Goal: Task Accomplishment & Management: Complete application form

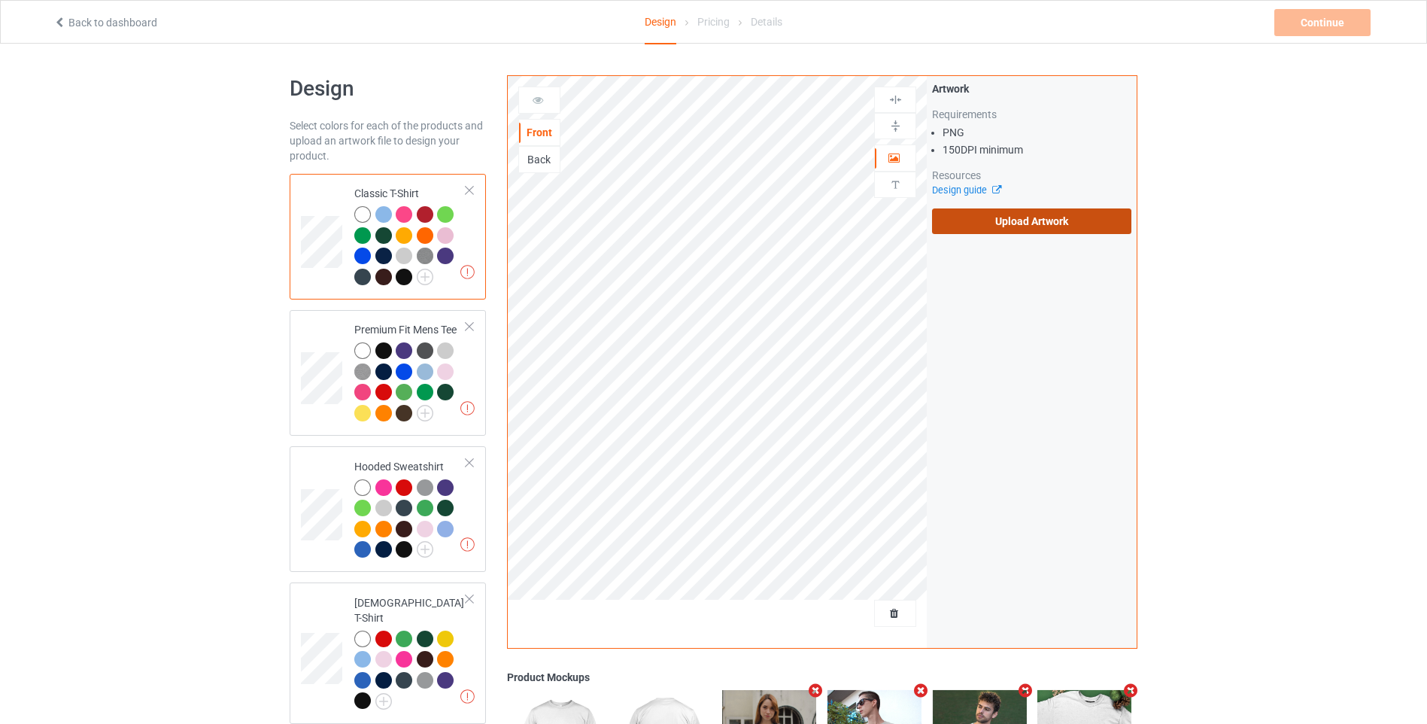
click at [978, 223] on label "Upload Artwork" at bounding box center [1031, 221] width 199 height 26
click at [0, 0] on input "Upload Artwork" at bounding box center [0, 0] width 0 height 0
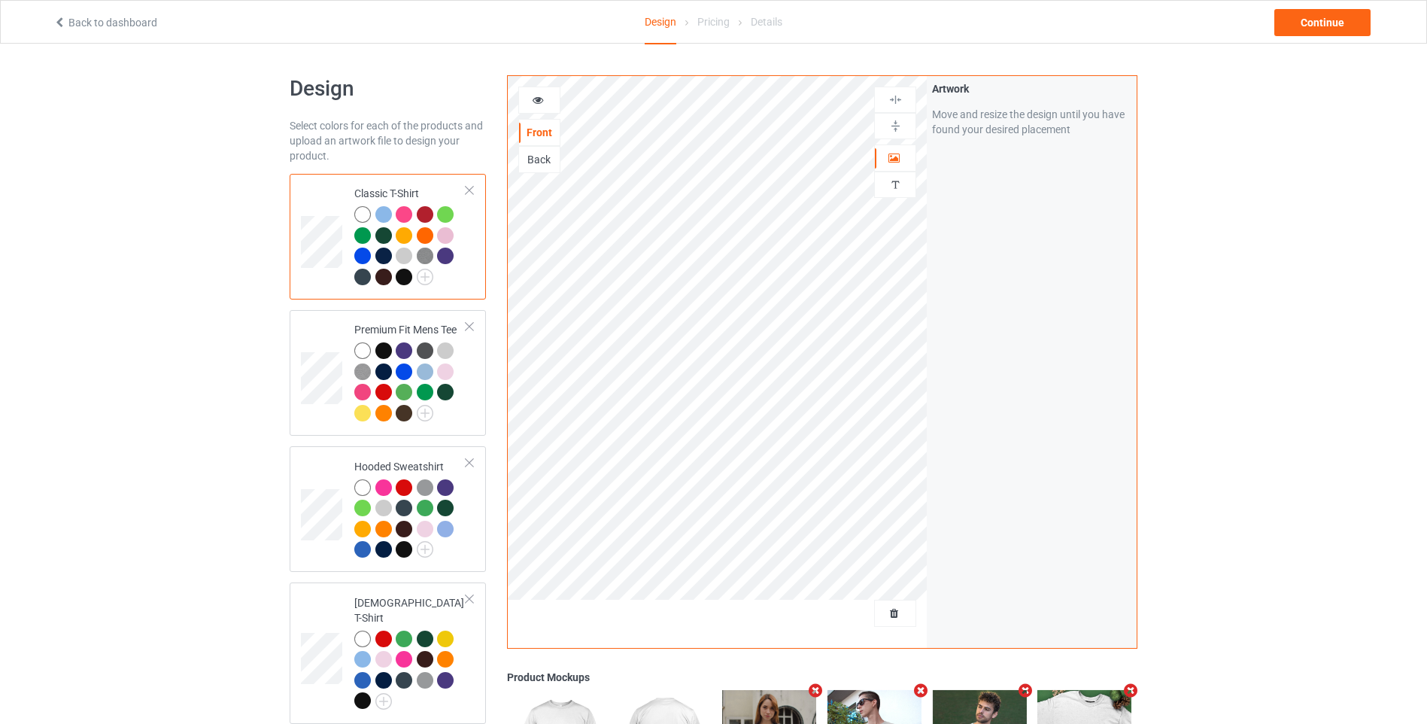
click at [712, 32] on div "Pricing" at bounding box center [713, 22] width 32 height 42
click at [719, 21] on div "Pricing" at bounding box center [713, 22] width 32 height 42
click at [711, 29] on div "Pricing" at bounding box center [713, 22] width 32 height 42
click at [1310, 25] on div "Continue" at bounding box center [1322, 22] width 96 height 27
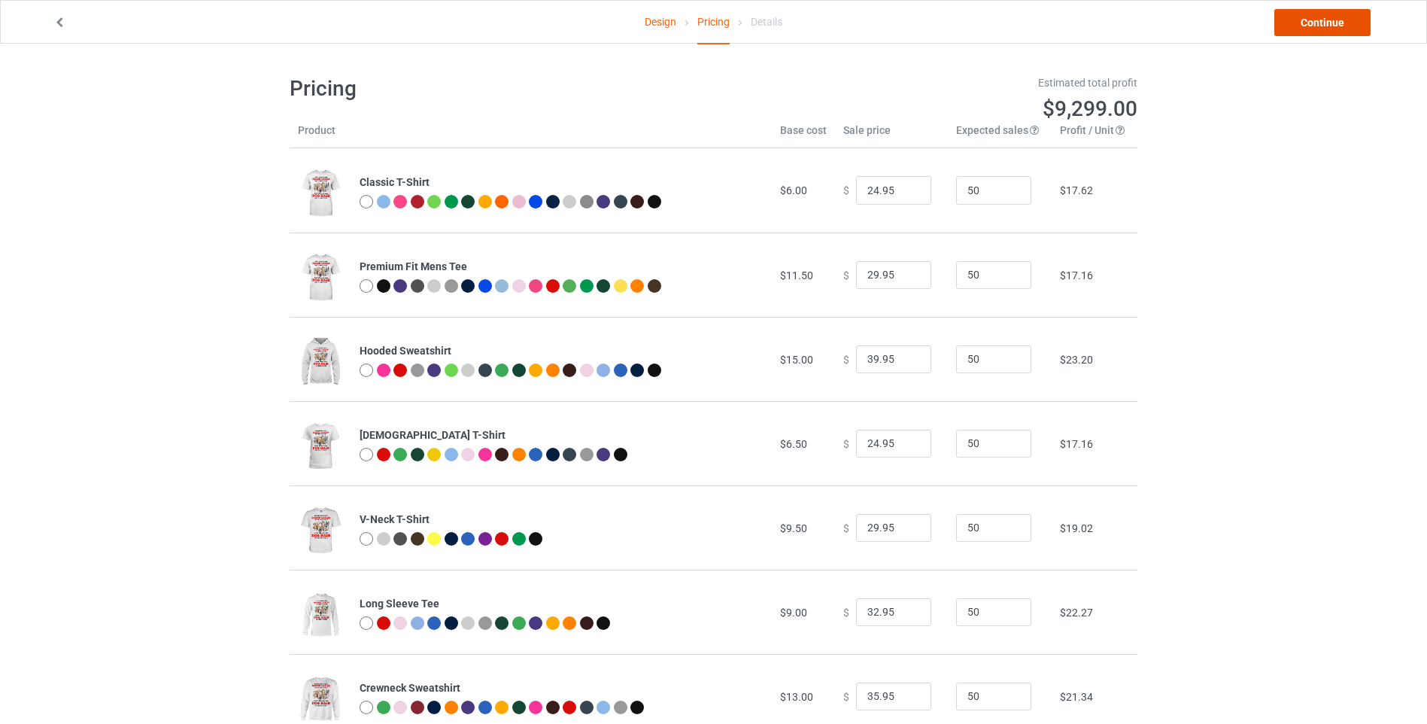
click at [1310, 21] on link "Continue" at bounding box center [1322, 22] width 96 height 27
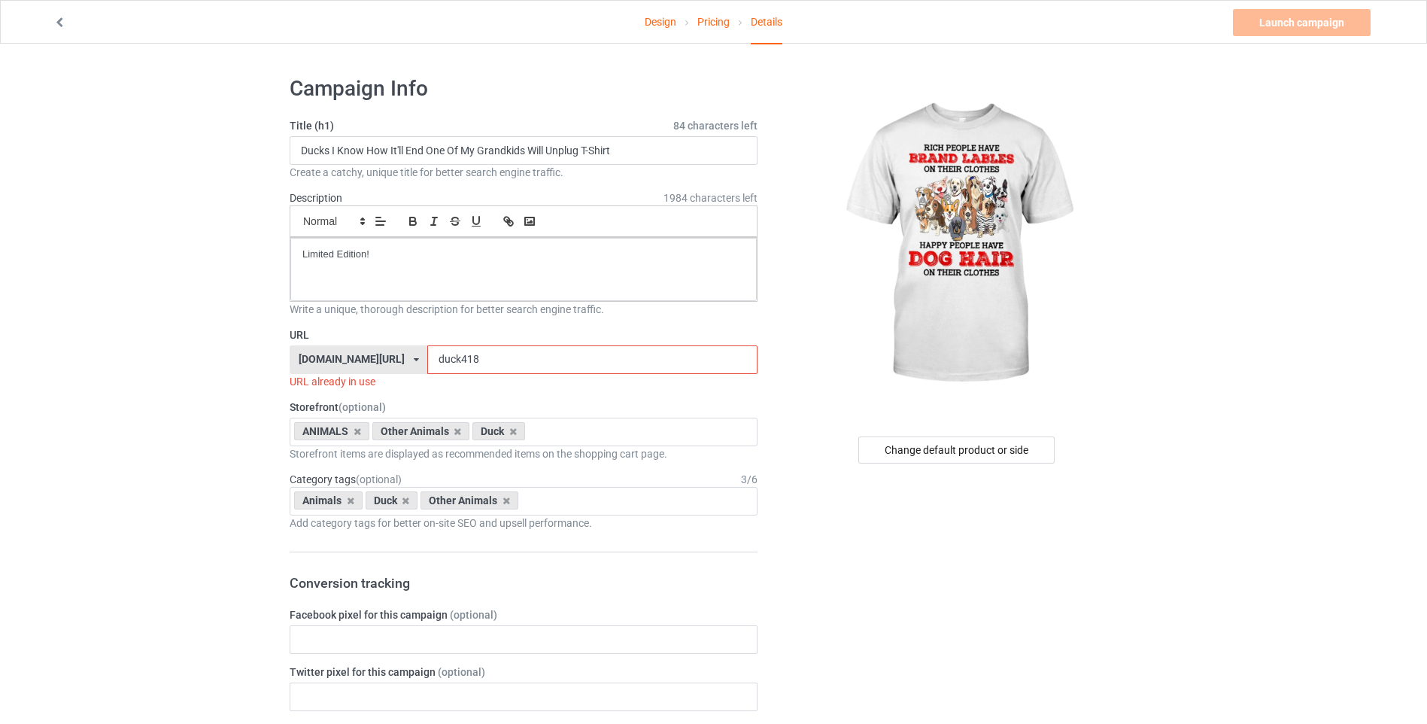
drag, startPoint x: 475, startPoint y: 362, endPoint x: 393, endPoint y: 360, distance: 81.3
click at [393, 360] on div "animals-no1.com/ animals-no1.com/ animalslove.shop/ beautifulanimals.shop/ dogs…" at bounding box center [524, 359] width 468 height 29
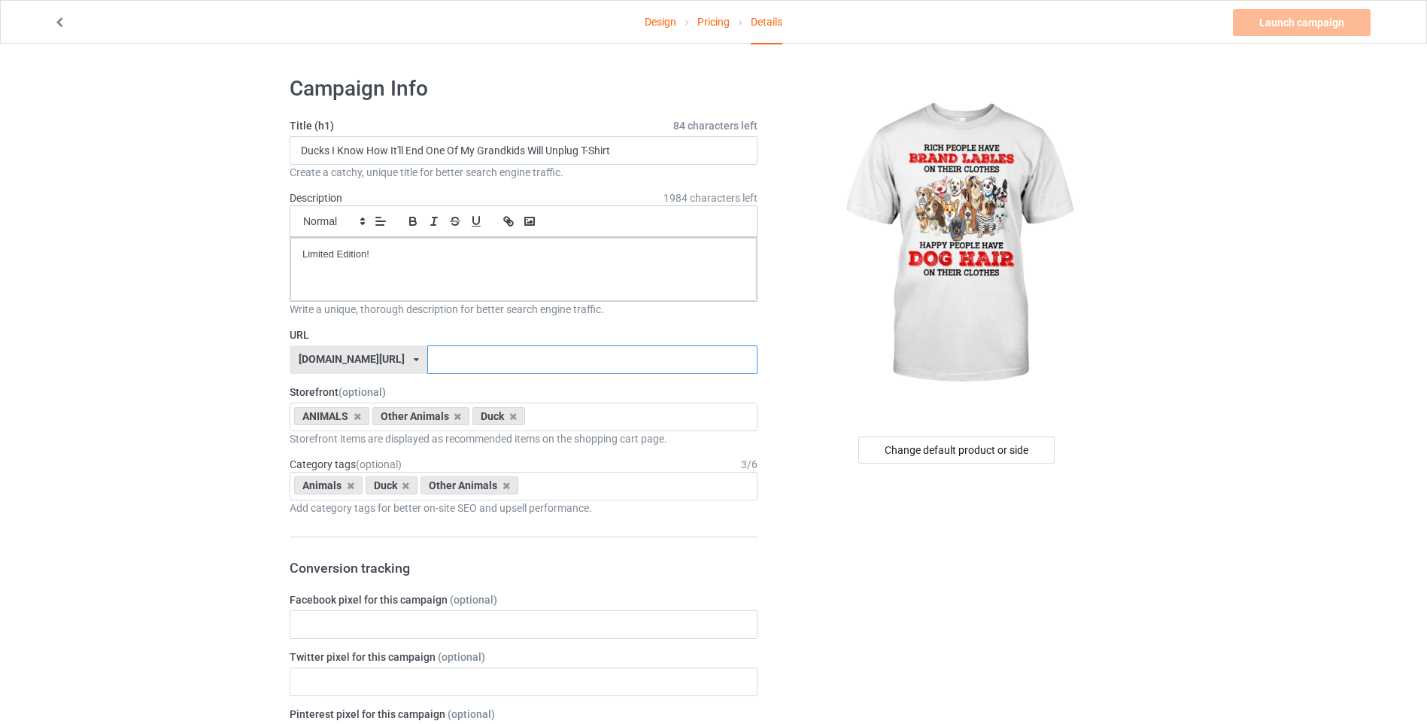
paste input "Rich people have"
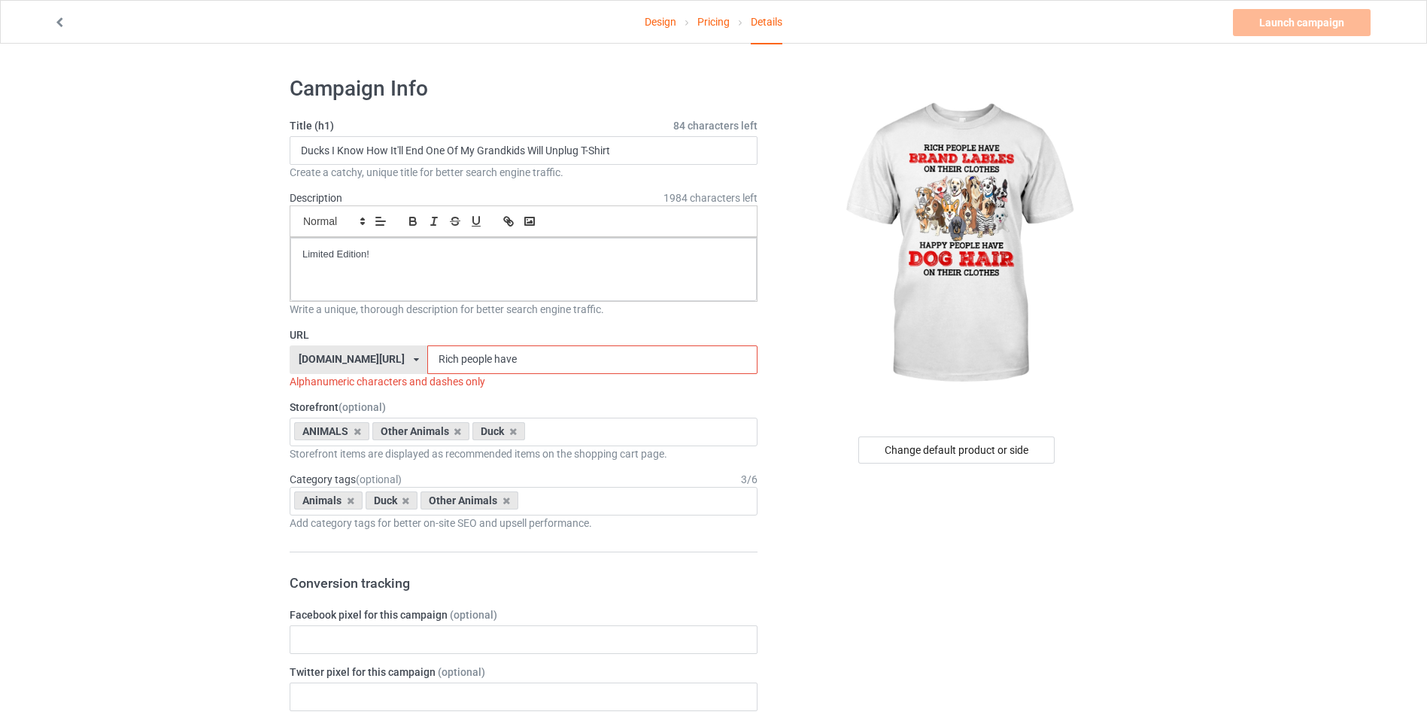
drag, startPoint x: 439, startPoint y: 360, endPoint x: 407, endPoint y: 364, distance: 32.7
click at [407, 364] on div "animals-no1.com/ animals-no1.com/ animalslove.shop/ beautifulanimals.shop/ dogs…" at bounding box center [524, 359] width 468 height 29
click at [441, 361] on input "rich people have" at bounding box center [591, 359] width 329 height 29
click at [469, 363] on input "richpeople have" at bounding box center [591, 359] width 329 height 29
click at [467, 360] on input "richpeople have" at bounding box center [591, 359] width 329 height 29
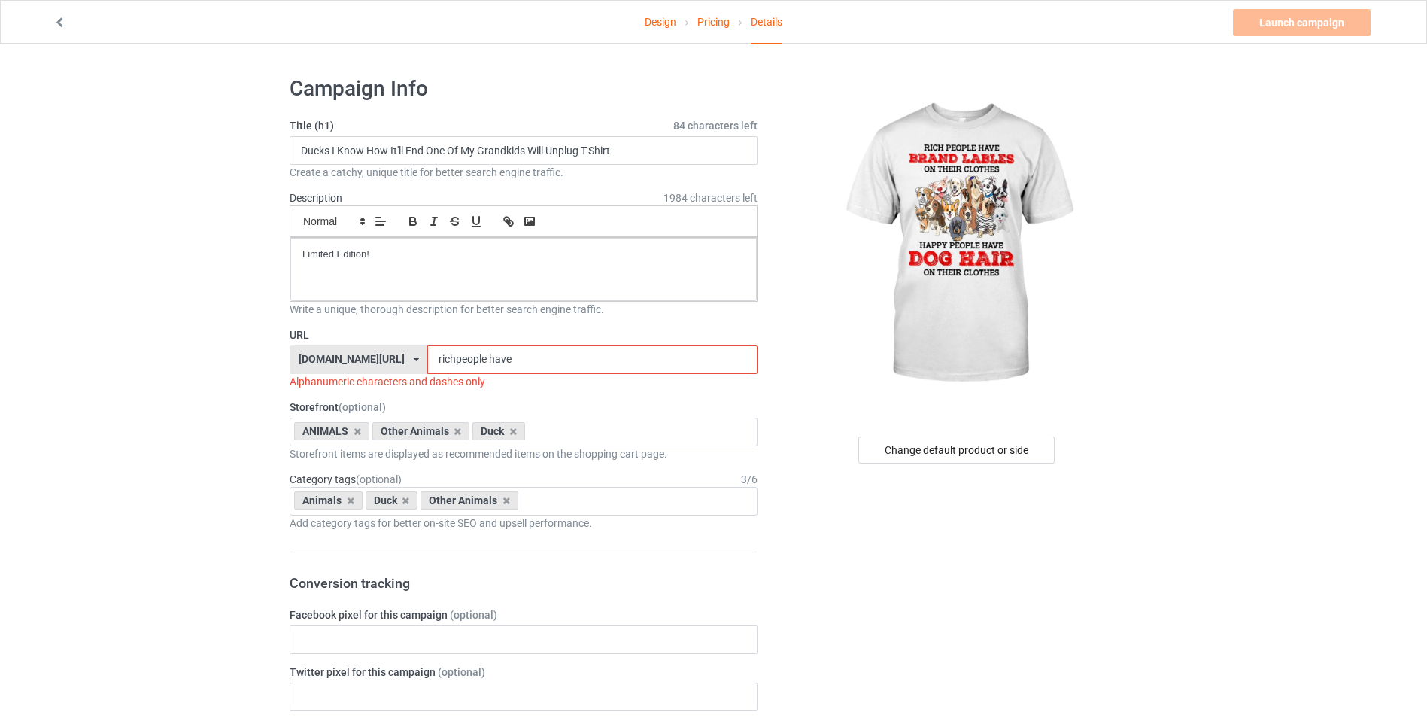
drag, startPoint x: 469, startPoint y: 358, endPoint x: 521, endPoint y: 358, distance: 51.9
click at [521, 358] on input "richpeople have" at bounding box center [591, 359] width 329 height 29
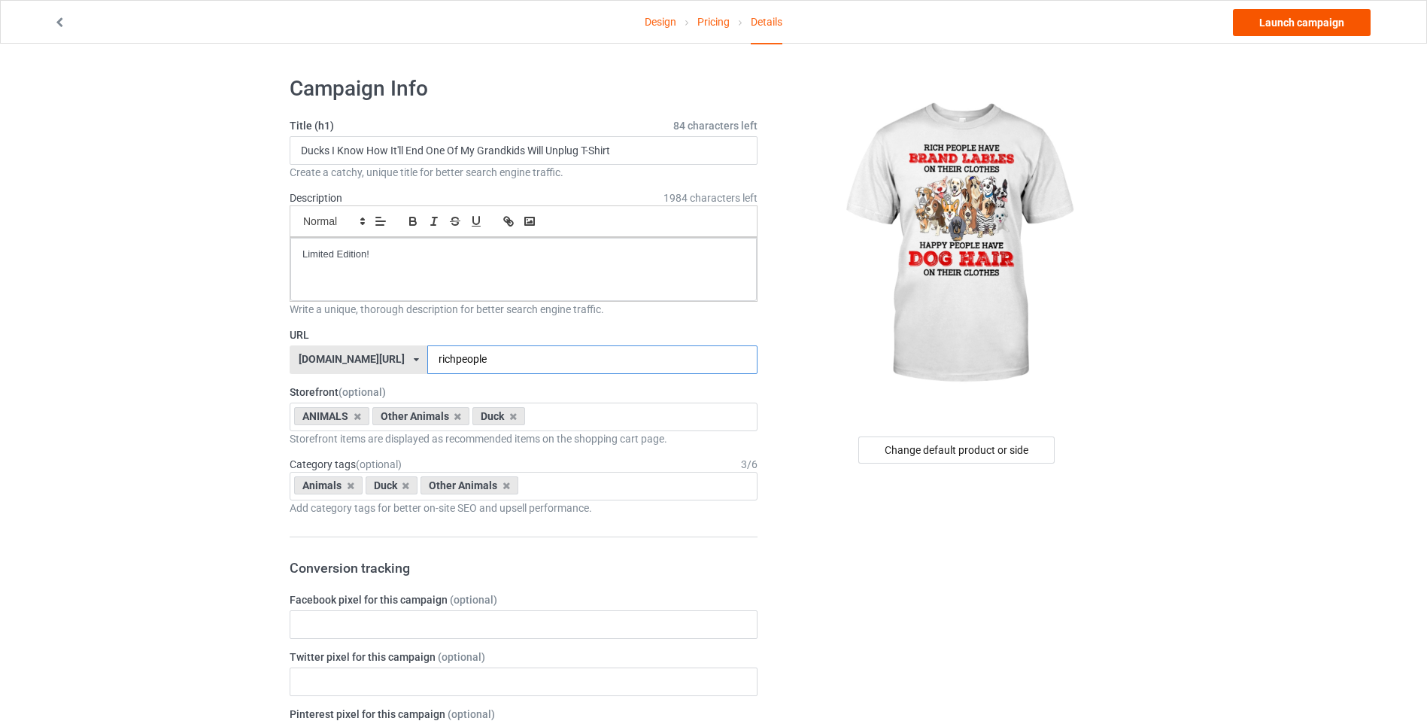
type input "richpeople"
drag, startPoint x: 1287, startPoint y: 23, endPoint x: 1169, endPoint y: 86, distance: 133.9
click at [1287, 23] on link "Launch campaign" at bounding box center [1302, 22] width 138 height 27
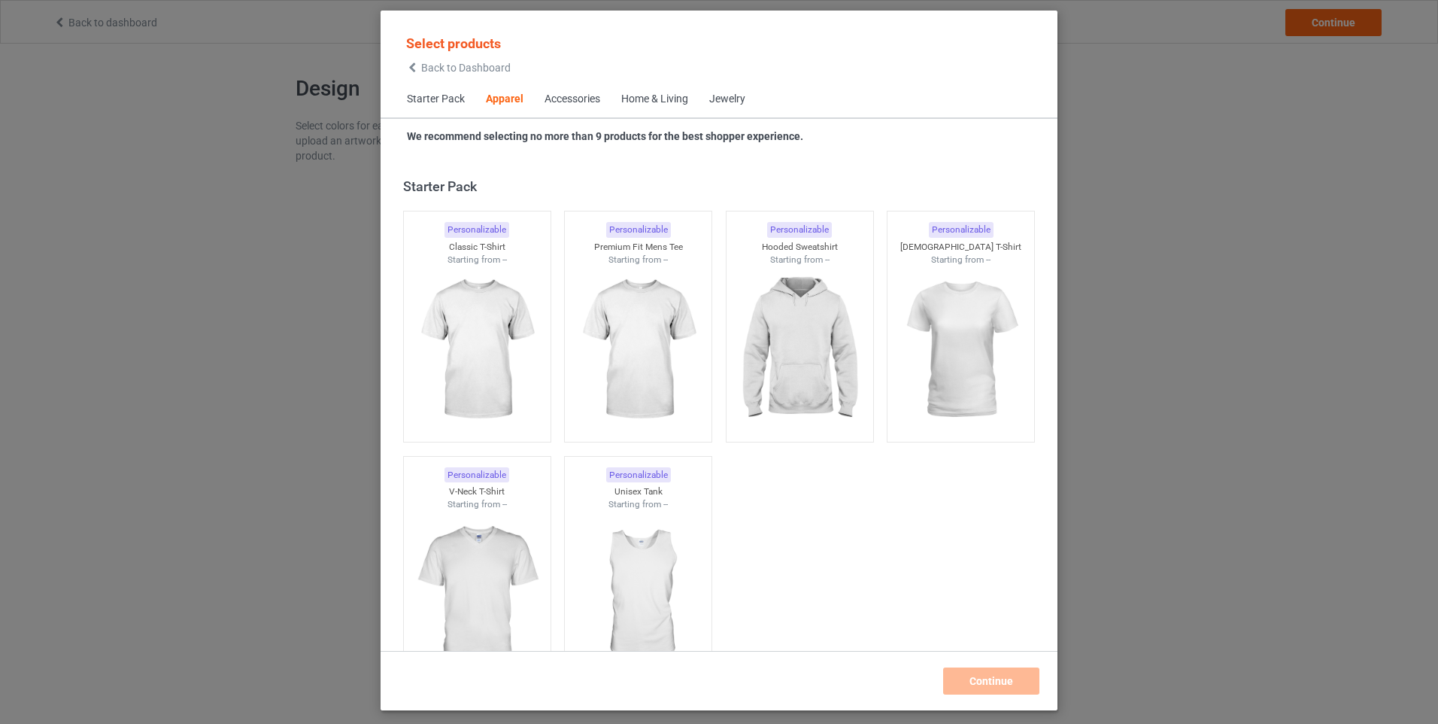
scroll to position [560, 0]
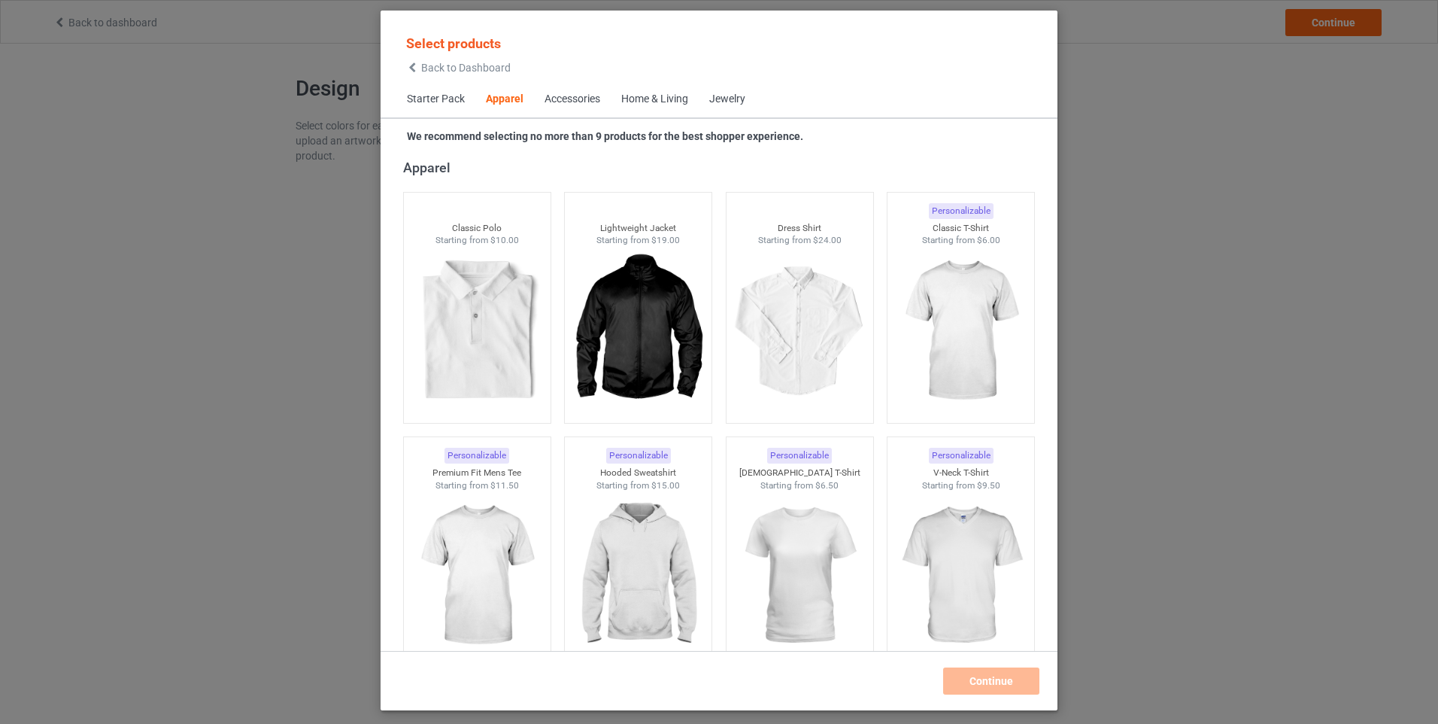
click at [1210, 287] on div "Select products Back to Dashboard Starter Pack Apparel Accessories Home & Livin…" at bounding box center [719, 362] width 1438 height 724
click at [271, 202] on div "Select products Back to Dashboard Starter Pack Apparel Accessories Home & Livin…" at bounding box center [719, 362] width 1438 height 724
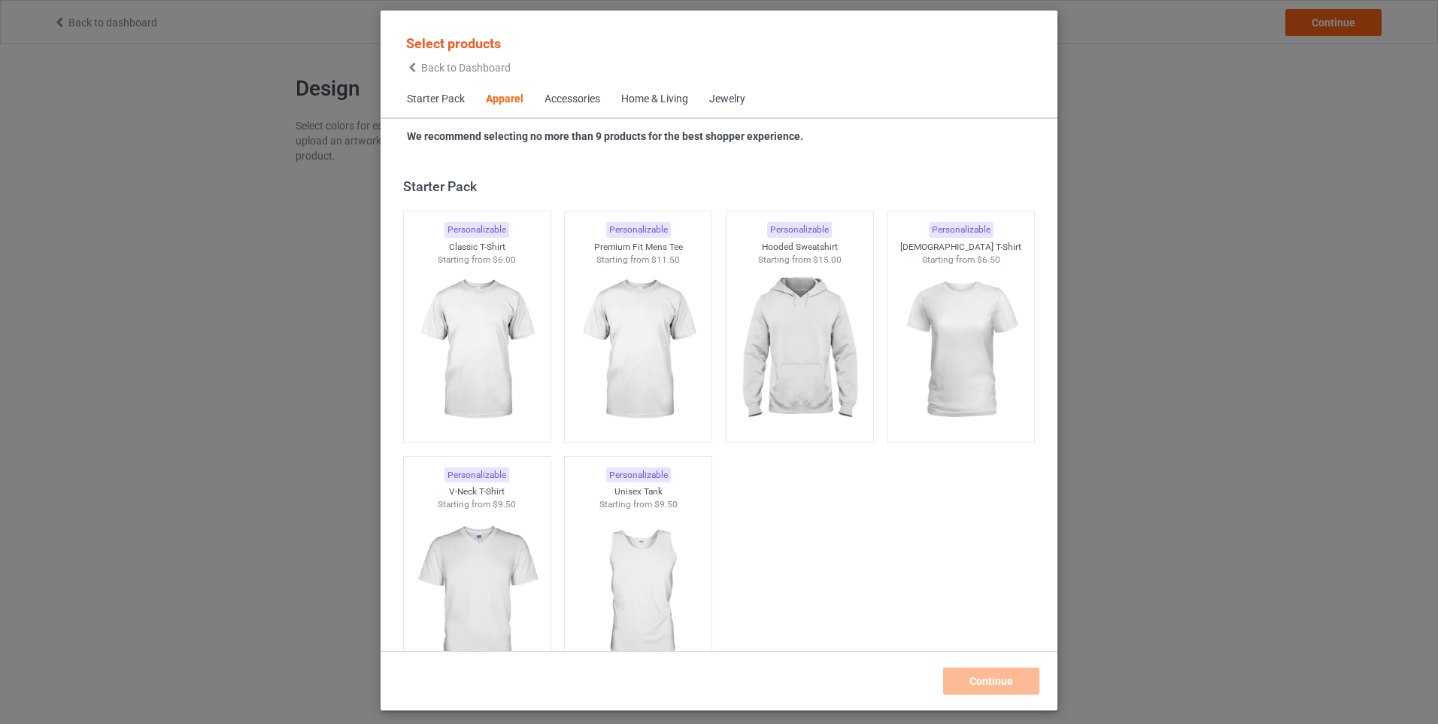
scroll to position [560, 0]
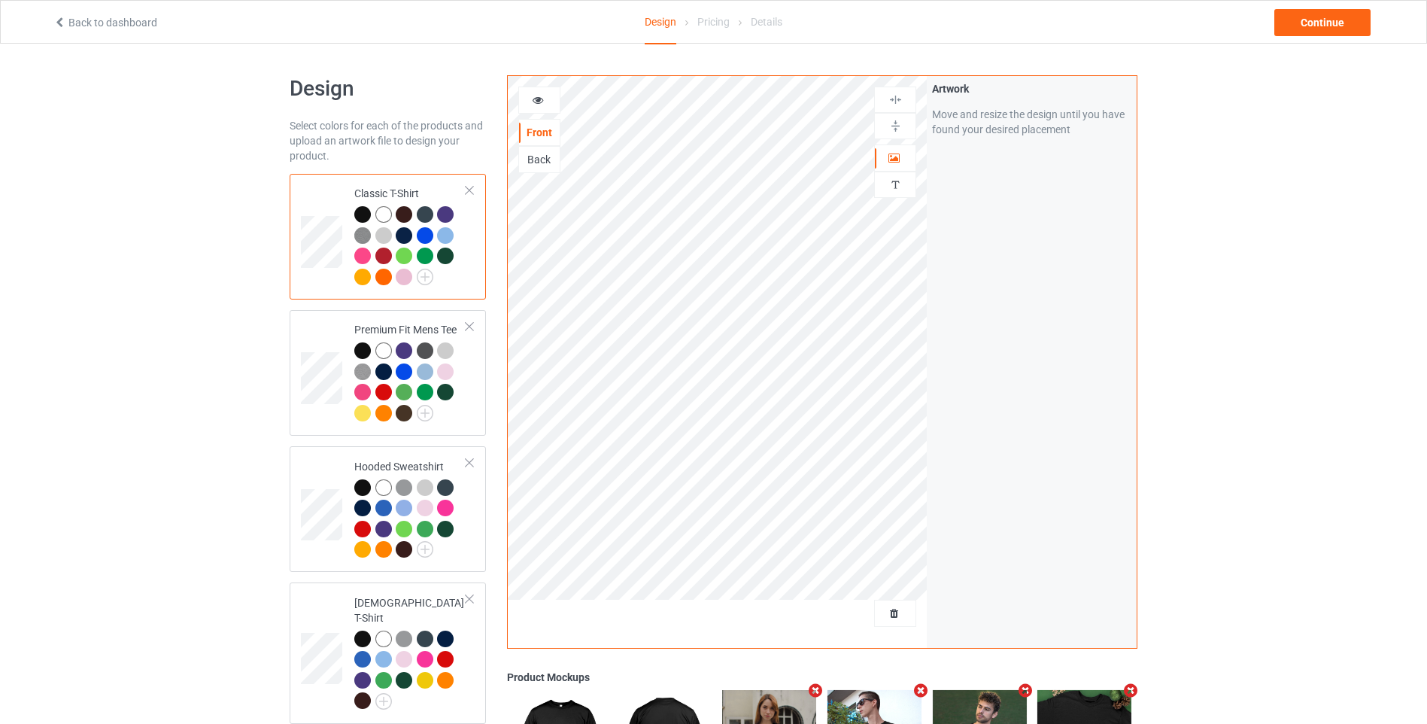
click at [539, 98] on icon at bounding box center [538, 98] width 13 height 11
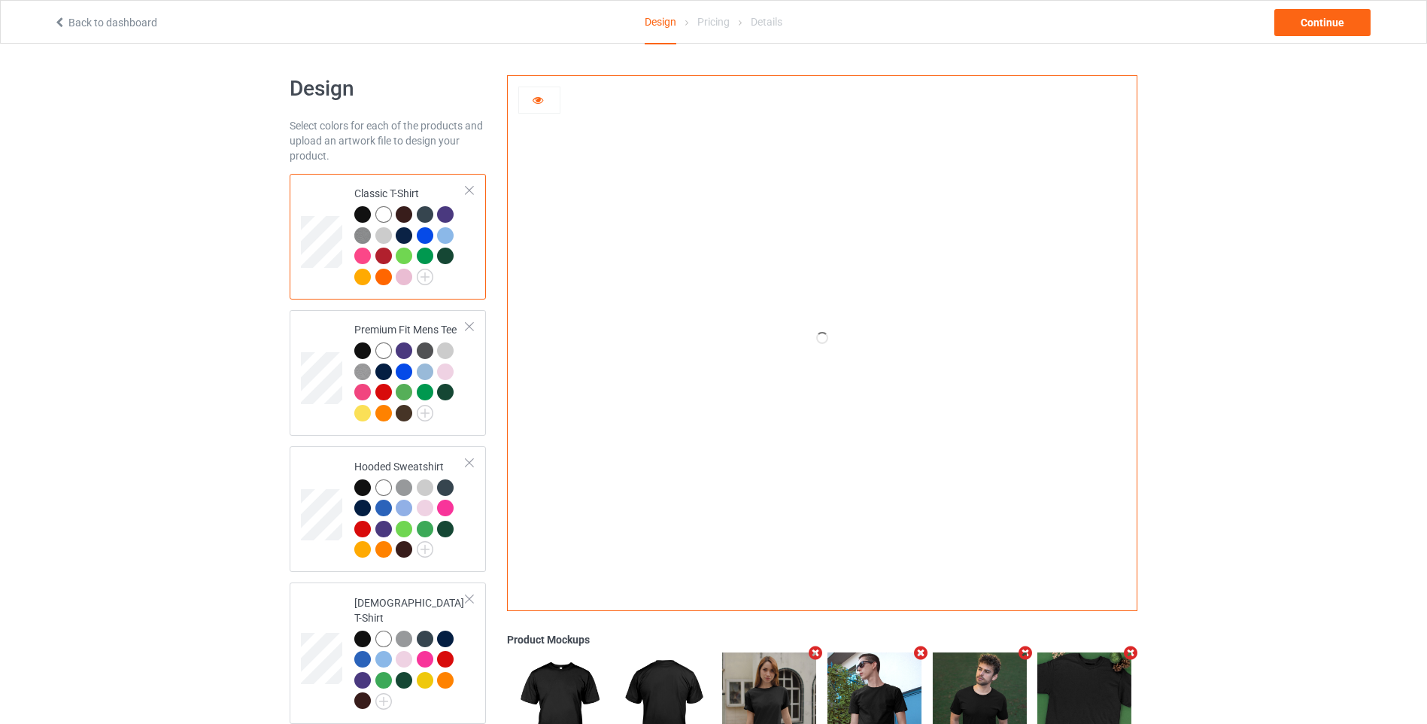
click at [537, 133] on div at bounding box center [822, 337] width 629 height 523
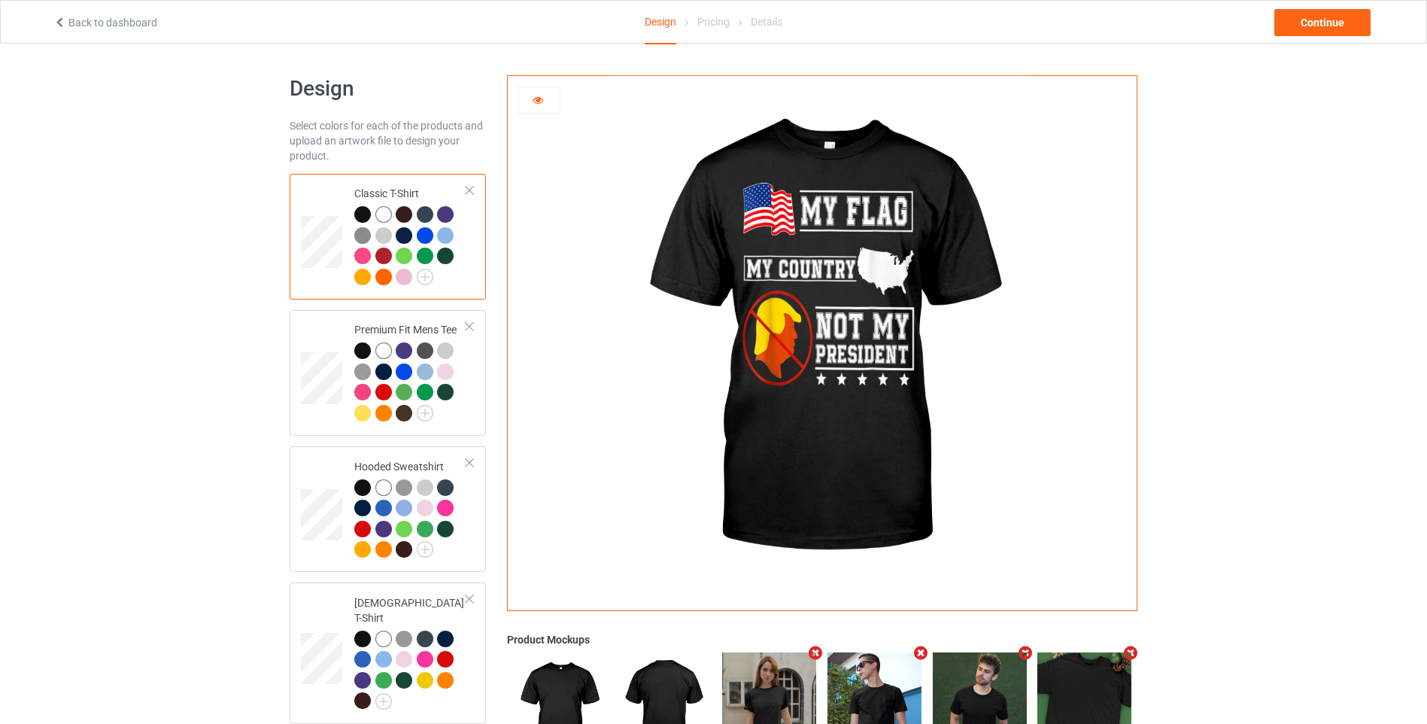
click at [541, 135] on div at bounding box center [822, 337] width 629 height 523
click at [539, 120] on div at bounding box center [822, 337] width 629 height 523
click at [537, 101] on icon at bounding box center [538, 98] width 13 height 11
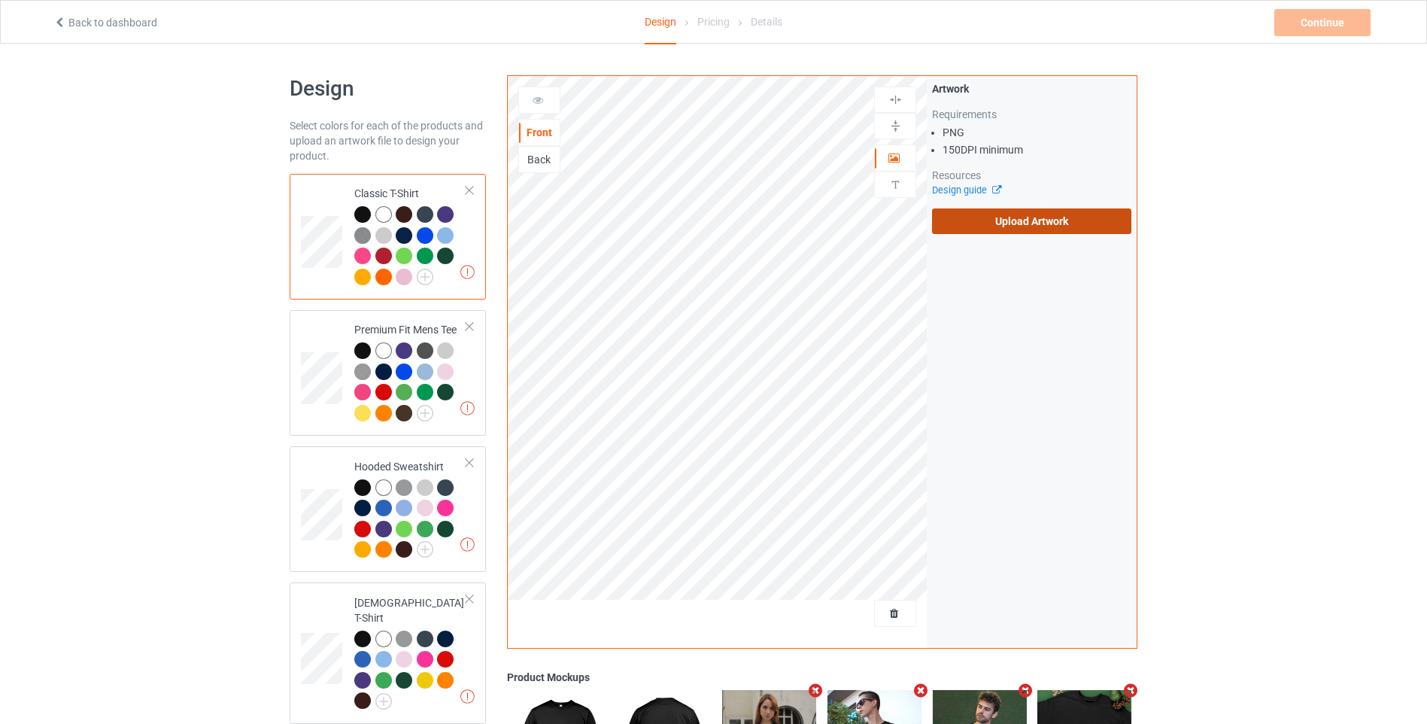
click at [978, 219] on label "Upload Artwork" at bounding box center [1031, 221] width 199 height 26
click at [0, 0] on input "Upload Artwork" at bounding box center [0, 0] width 0 height 0
